Goal: Task Accomplishment & Management: Manage account settings

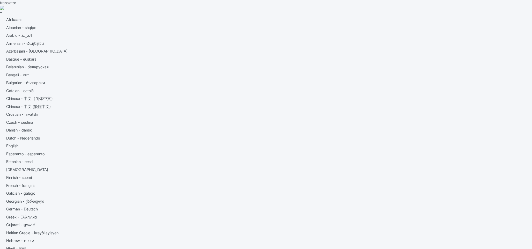
type input "ha.buihoang@adamosoft.com"
type input "Logging in..."
